Goal: Task Accomplishment & Management: Use online tool/utility

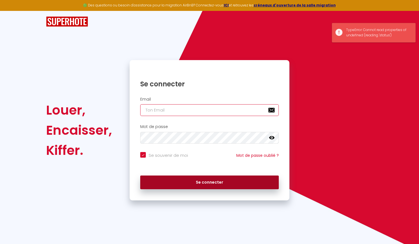
type input "[EMAIL_ADDRESS][DOMAIN_NAME]"
click at [168, 178] on button "Se connecter" at bounding box center [209, 182] width 139 height 14
checkbox input "true"
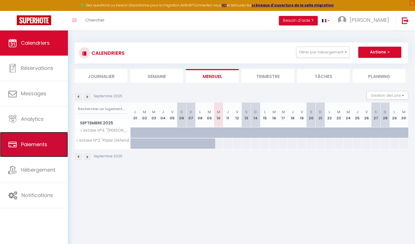
click at [31, 139] on link "Paiements" at bounding box center [34, 144] width 68 height 25
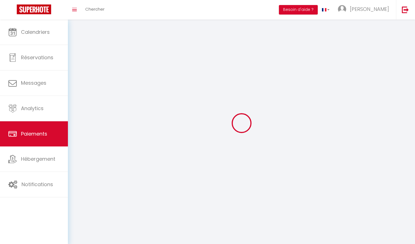
select select "2"
select select
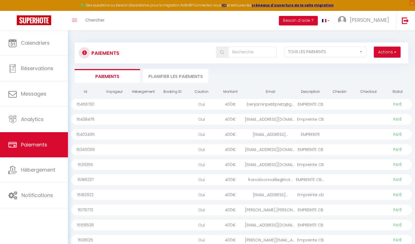
click at [387, 55] on button "Actions" at bounding box center [387, 52] width 27 height 11
click at [371, 71] on link "Créer nouveau lien caution" at bounding box center [365, 71] width 69 height 7
select select
select select "other"
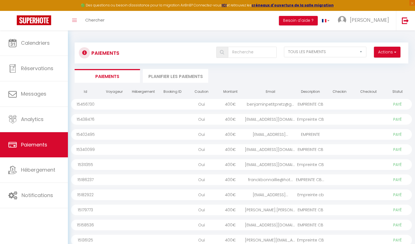
select select "13305"
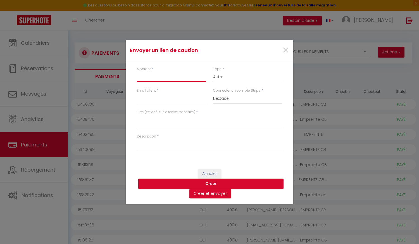
click at [186, 77] on input "Montant" at bounding box center [171, 77] width 69 height 10
type input "400"
click at [157, 98] on input "Email client" at bounding box center [171, 98] width 69 height 10
paste input "[EMAIL_ADDRESS][DOMAIN_NAME]"
type input "[EMAIL_ADDRESS][DOMAIN_NAME]"
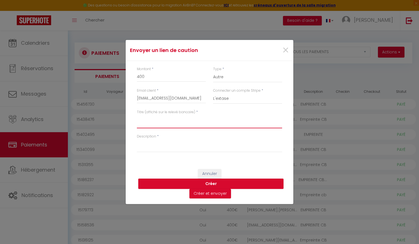
click at [161, 120] on textarea "Titre (affiché sur le relevé bancaire)" at bounding box center [209, 121] width 145 height 13
drag, startPoint x: 165, startPoint y: 120, endPoint x: 119, endPoint y: 124, distance: 46.0
click at [119, 124] on div "Envoyer un lien de caution × Montant * 400 Type * Nuits Frais de ménage Taxe de…" at bounding box center [209, 122] width 419 height 244
type textarea "Empreinte CB"
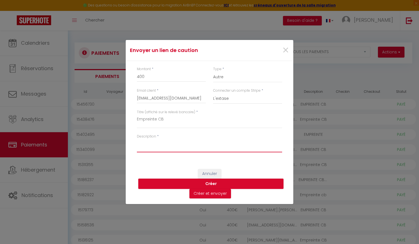
click at [147, 151] on textarea "Description" at bounding box center [209, 145] width 145 height 13
paste textarea "Empreinte CB"
type textarea "Empreinte CB 12/09"
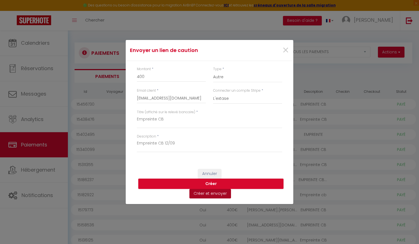
click at [224, 192] on button "Créer et envoyer" at bounding box center [210, 193] width 42 height 9
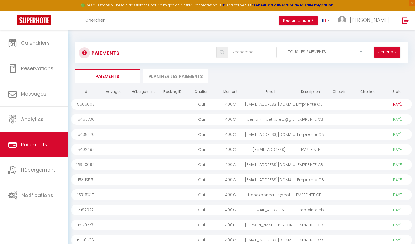
click at [299, 103] on div "Empreinte CB 12/09" at bounding box center [310, 104] width 29 height 11
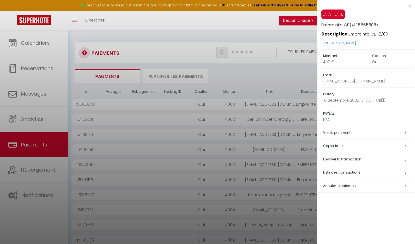
click at [337, 147] on h5 "Copier le lien" at bounding box center [369, 146] width 92 height 6
click at [0, 61] on div at bounding box center [207, 122] width 415 height 244
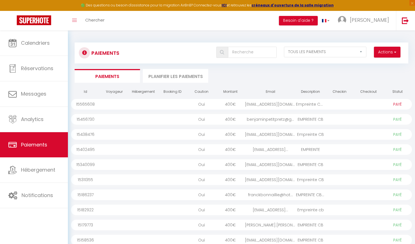
click at [172, 104] on div at bounding box center [172, 104] width 29 height 11
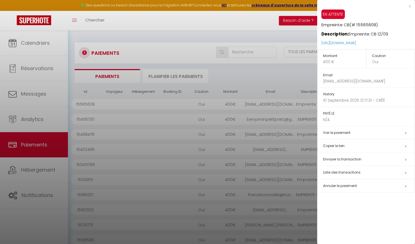
click at [334, 145] on h5 "Copier le lien" at bounding box center [369, 146] width 92 height 6
click at [279, 69] on div at bounding box center [207, 122] width 415 height 244
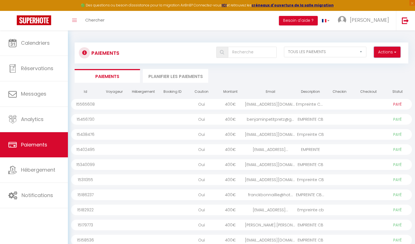
click at [387, 54] on button "Actions" at bounding box center [387, 52] width 27 height 11
click at [370, 70] on link "Créer nouveau lien caution" at bounding box center [365, 71] width 69 height 7
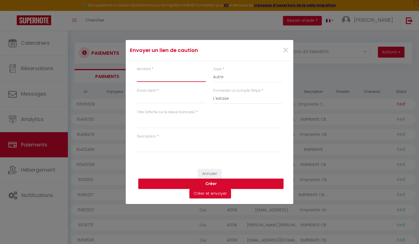
click at [168, 76] on input "Montant" at bounding box center [171, 77] width 69 height 10
type input "400"
click at [165, 95] on input "Email client" at bounding box center [171, 98] width 69 height 10
paste input "[EMAIL_ADDRESS][DOMAIN_NAME]"
type input "[EMAIL_ADDRESS][DOMAIN_NAME]"
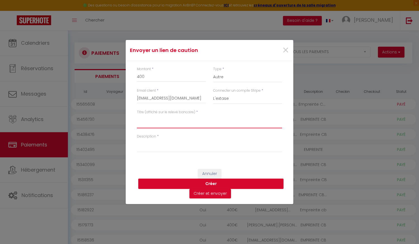
click at [159, 123] on textarea "Titre (affiché sur le relevé bancaire)" at bounding box center [209, 121] width 145 height 13
type textarea "Empreinte CB"
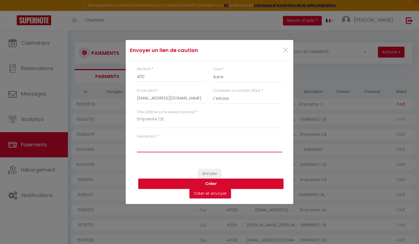
click at [159, 145] on textarea "Description" at bounding box center [209, 145] width 145 height 13
type textarea "EMPREINTE CB 12/09"
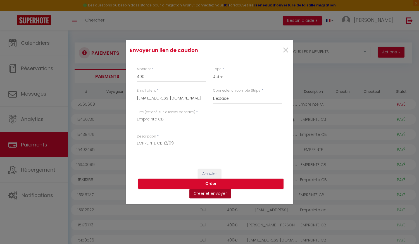
click at [201, 195] on button "Créer et envoyer" at bounding box center [210, 193] width 42 height 9
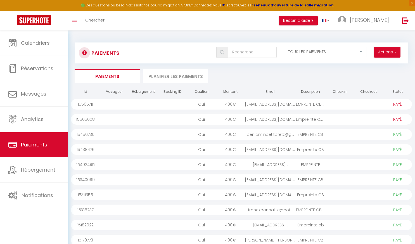
click at [246, 104] on div "[EMAIL_ADDRESS][DOMAIN_NAME]" at bounding box center [270, 104] width 51 height 11
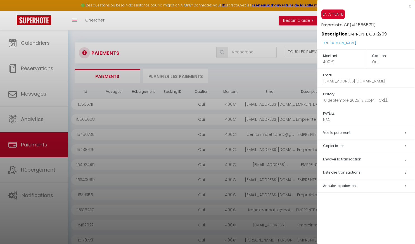
click at [342, 146] on h5 "Copier le lien" at bounding box center [369, 146] width 92 height 6
click at [292, 72] on div at bounding box center [207, 122] width 415 height 244
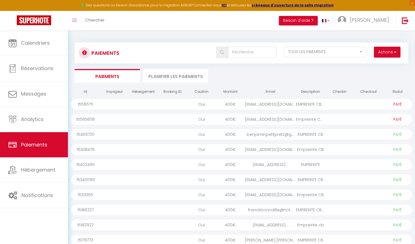
click at [390, 58] on div "Actions Créer nouveau lien paiement Créer nouveau lien caution EN ATTENTE PAYÉ …" at bounding box center [268, 53] width 277 height 13
click at [390, 54] on button "Actions" at bounding box center [387, 52] width 27 height 11
click at [363, 71] on link "Créer nouveau lien caution" at bounding box center [365, 71] width 69 height 7
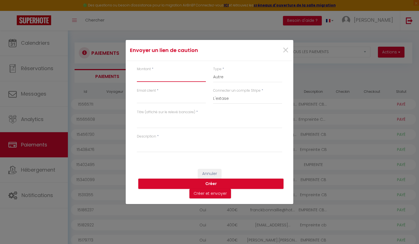
click at [137, 75] on input "Montant" at bounding box center [171, 77] width 69 height 10
type input "400"
click at [154, 99] on input "Email client" at bounding box center [171, 98] width 69 height 10
paste input "[EMAIL_ADDRESS][DOMAIN_NAME]"
type input "[EMAIL_ADDRESS][DOMAIN_NAME]"
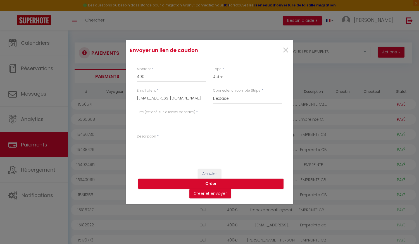
click at [154, 121] on textarea "Titre (affiché sur le relevé bancaire)" at bounding box center [209, 121] width 145 height 13
type textarea "EMPREINTE CB"
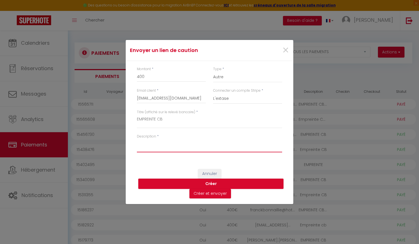
click at [153, 150] on textarea "Description" at bounding box center [209, 145] width 145 height 13
type textarea "EMPREINTE CB 13/09"
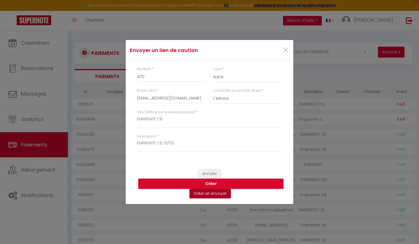
click at [200, 194] on button "Créer et envoyer" at bounding box center [210, 193] width 42 height 9
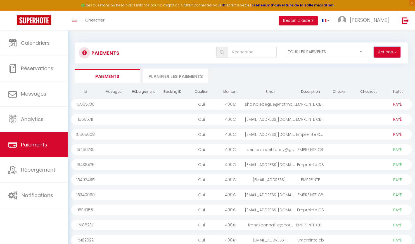
click at [384, 49] on button "Actions" at bounding box center [387, 52] width 27 height 11
click at [368, 71] on link "Créer nouveau lien caution" at bounding box center [365, 71] width 69 height 7
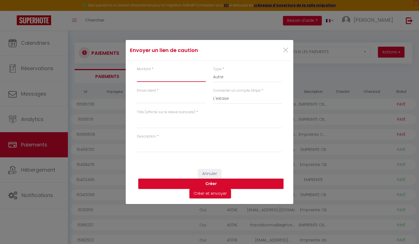
click at [175, 76] on input "Montant" at bounding box center [171, 77] width 69 height 10
type input "400"
click at [160, 95] on input "Email client" at bounding box center [171, 98] width 69 height 10
paste input "[EMAIL_ADDRESS][DOMAIN_NAME]"
type input "[EMAIL_ADDRESS][DOMAIN_NAME]"
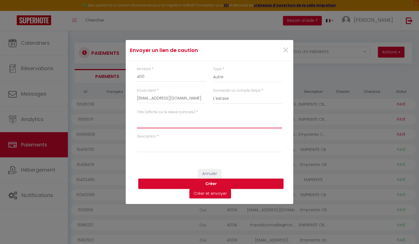
click at [141, 119] on textarea "Titre (affiché sur le relevé bancaire)" at bounding box center [209, 121] width 145 height 13
type textarea "EMPREINTE CB"
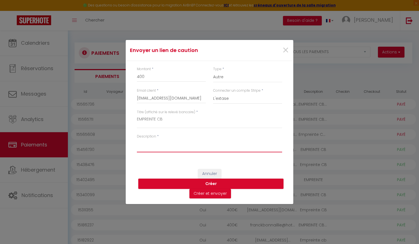
click at [149, 143] on textarea "Description" at bounding box center [209, 145] width 145 height 13
type textarea "EMPREINTE CB 13/09"
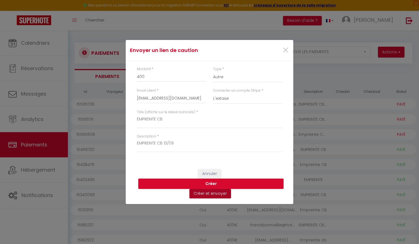
click at [222, 194] on button "Créer et envoyer" at bounding box center [210, 193] width 42 height 9
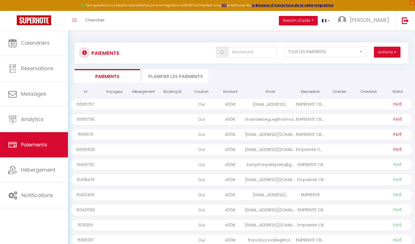
click at [265, 122] on div "shainalebegue@hotmai..." at bounding box center [270, 119] width 51 height 11
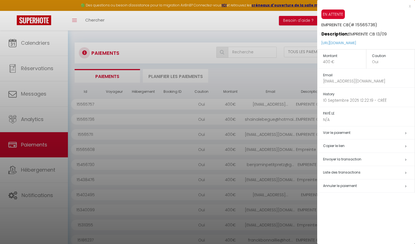
click at [335, 145] on h5 "Copier le lien" at bounding box center [369, 146] width 92 height 6
click at [183, 73] on div at bounding box center [207, 122] width 415 height 244
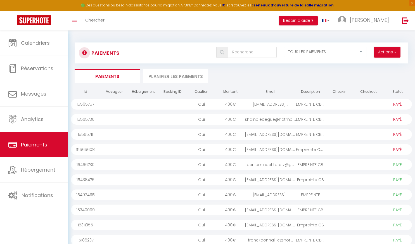
click at [260, 122] on div "shainalebegue@hotmai..." at bounding box center [270, 119] width 51 height 11
